Goal: Use online tool/utility: Utilize a website feature to perform a specific function

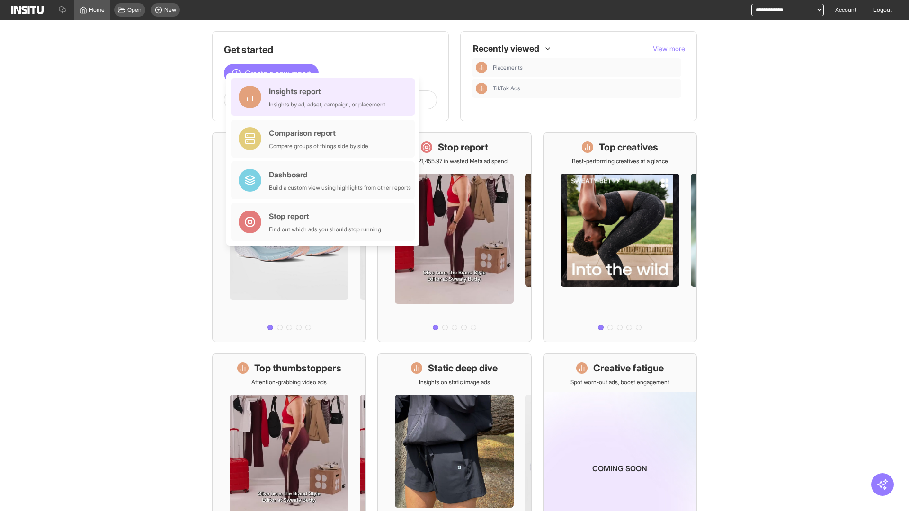
click at [325, 97] on div "Insights report Insights by ad, adset, campaign, or placement" at bounding box center [327, 97] width 116 height 23
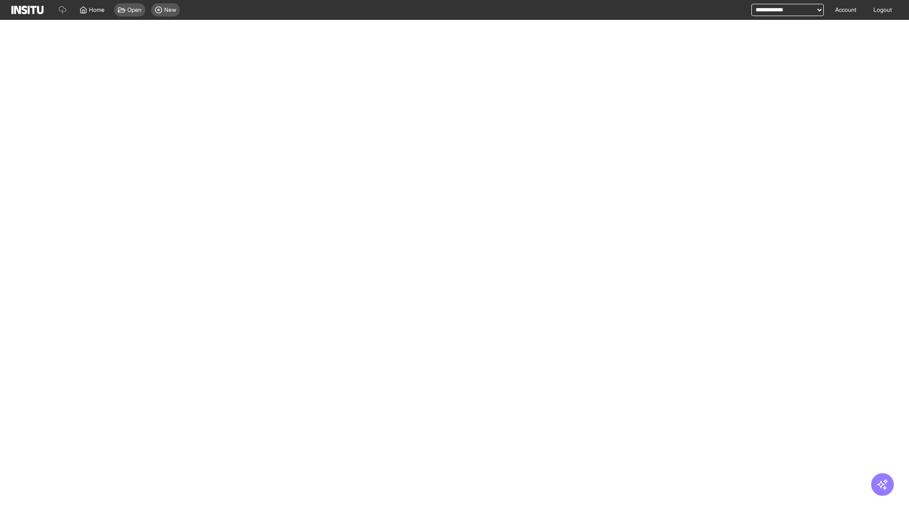
select select "**"
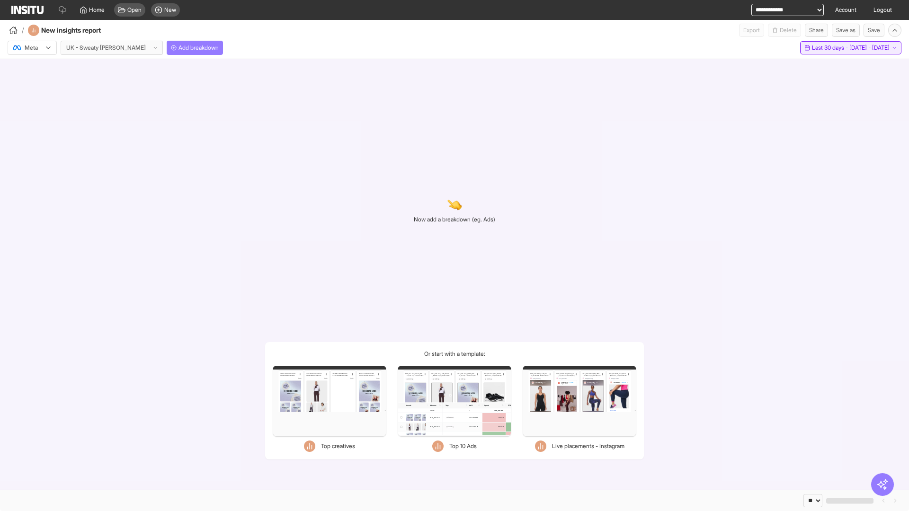
click at [832, 48] on span "Last 30 days - [DATE] - [DATE]" at bounding box center [851, 48] width 78 height 8
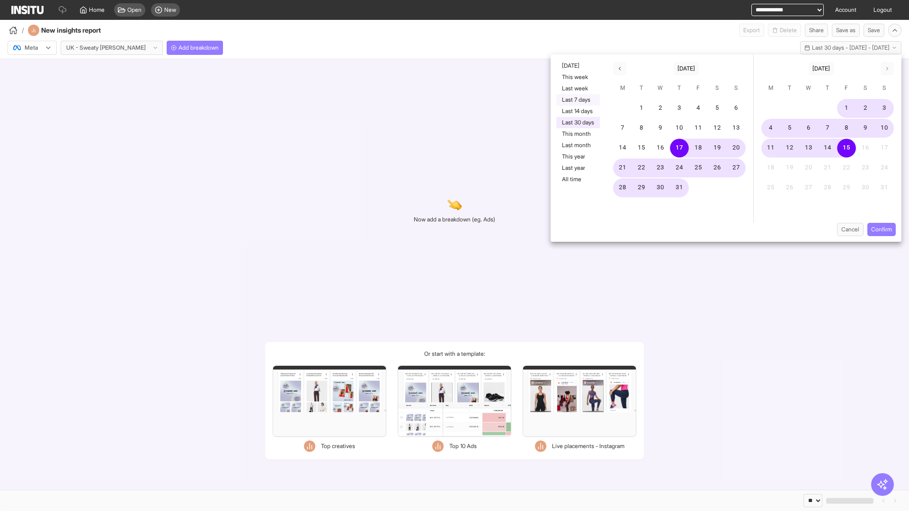
click at [577, 100] on button "Last 7 days" at bounding box center [578, 99] width 44 height 11
